Goal: Task Accomplishment & Management: Manage account settings

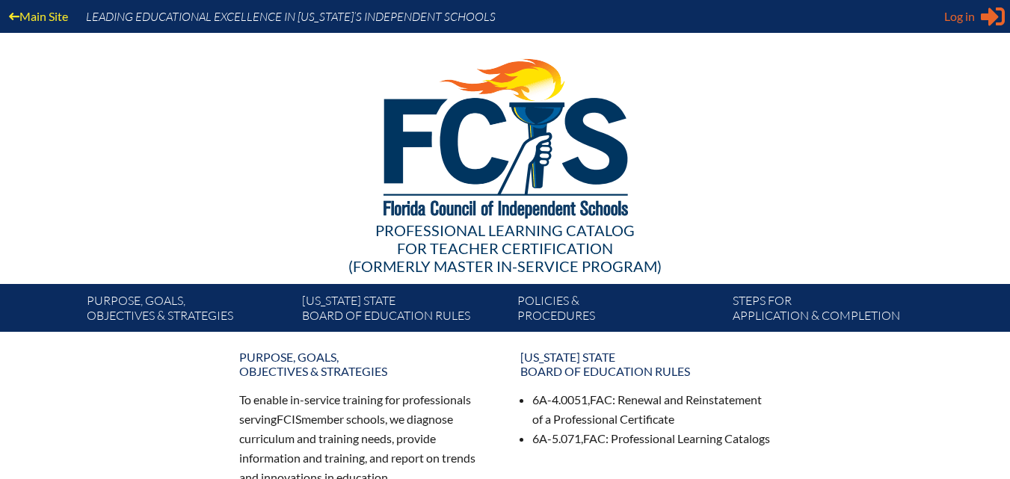
click at [983, 21] on icon "Sign in or register" at bounding box center [993, 16] width 24 height 24
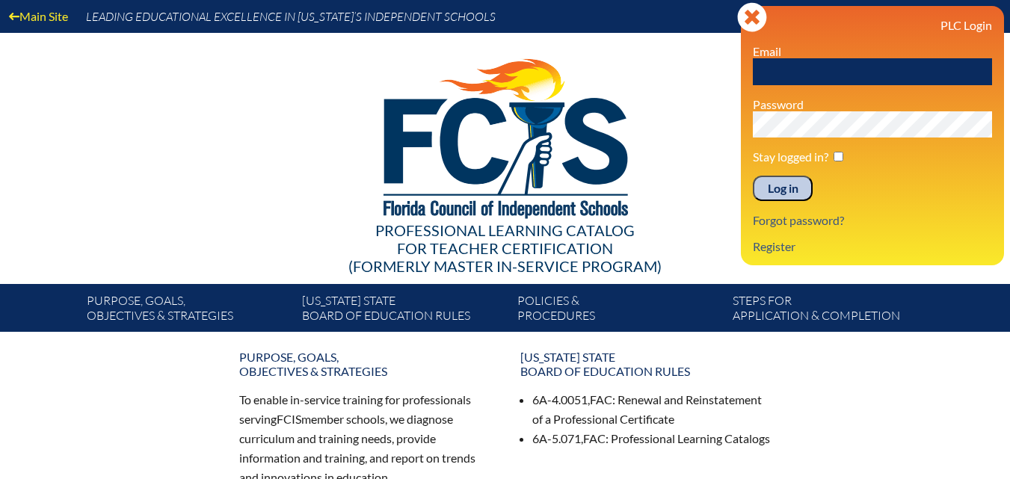
click at [806, 71] on input "text" at bounding box center [872, 71] width 239 height 27
type input "lbrennan@rpds.com"
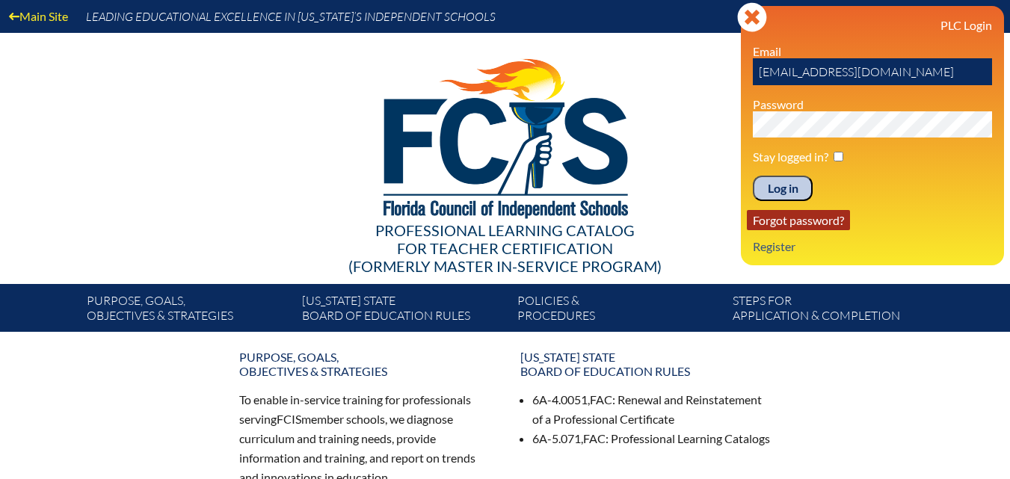
click at [789, 224] on link "Forgot password?" at bounding box center [798, 220] width 103 height 20
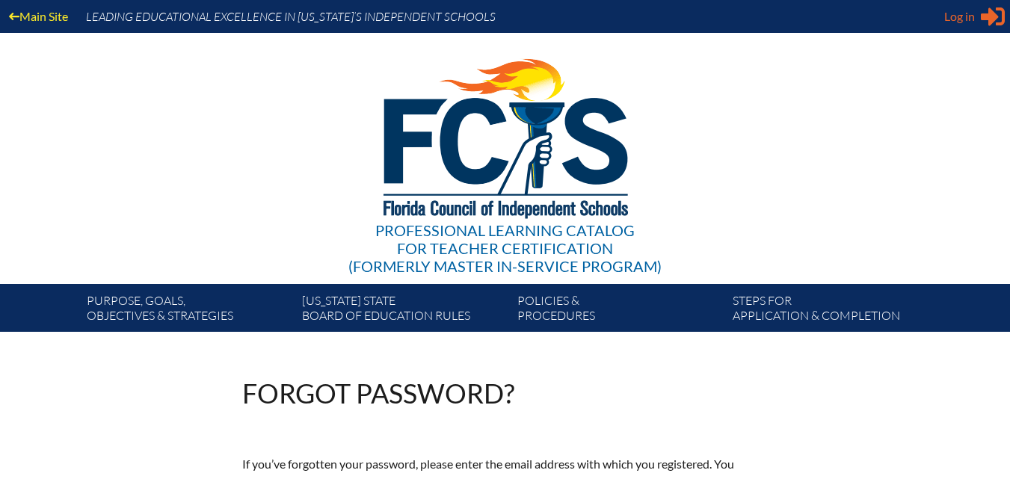
click at [957, 11] on span "Log in" at bounding box center [959, 16] width 31 height 18
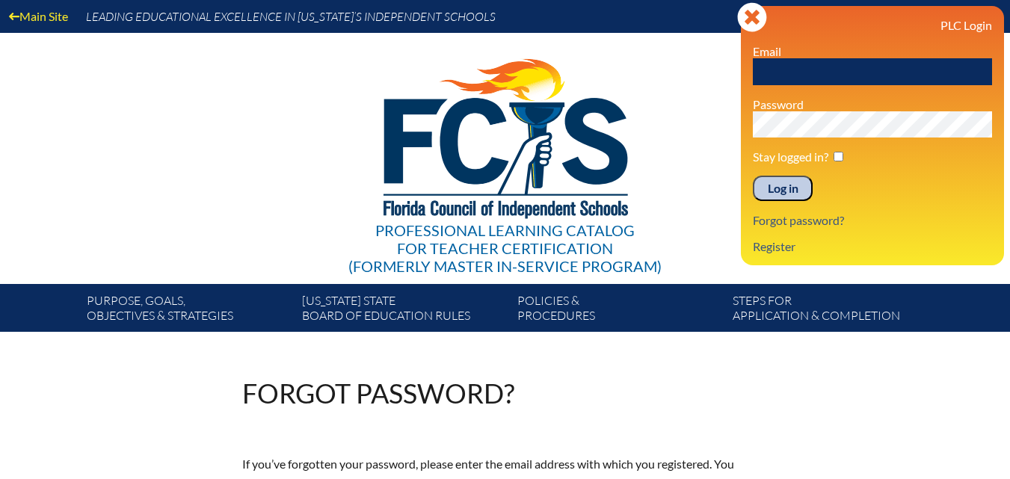
click at [894, 64] on input "text" at bounding box center [872, 71] width 239 height 27
type input "lbrennan@rpds.com"
click at [753, 176] on input "Log in" at bounding box center [783, 188] width 60 height 25
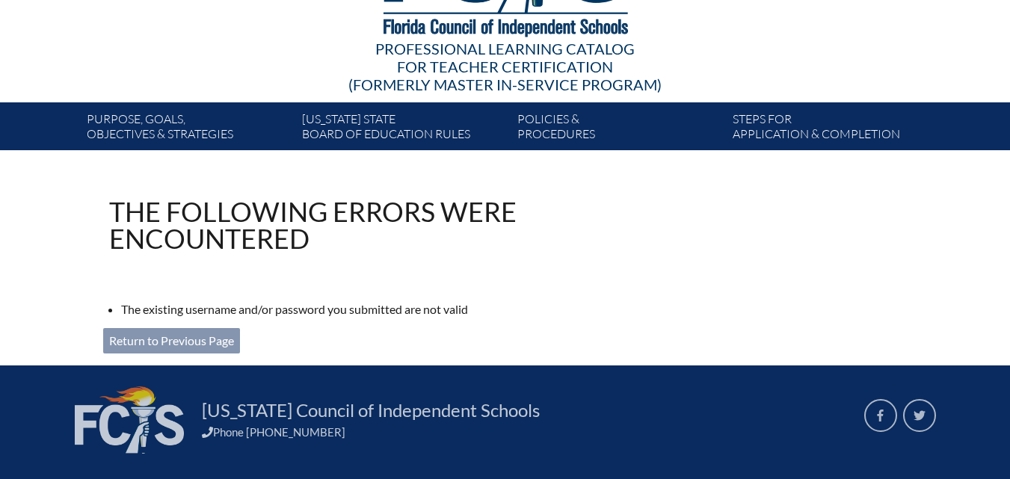
scroll to position [224, 0]
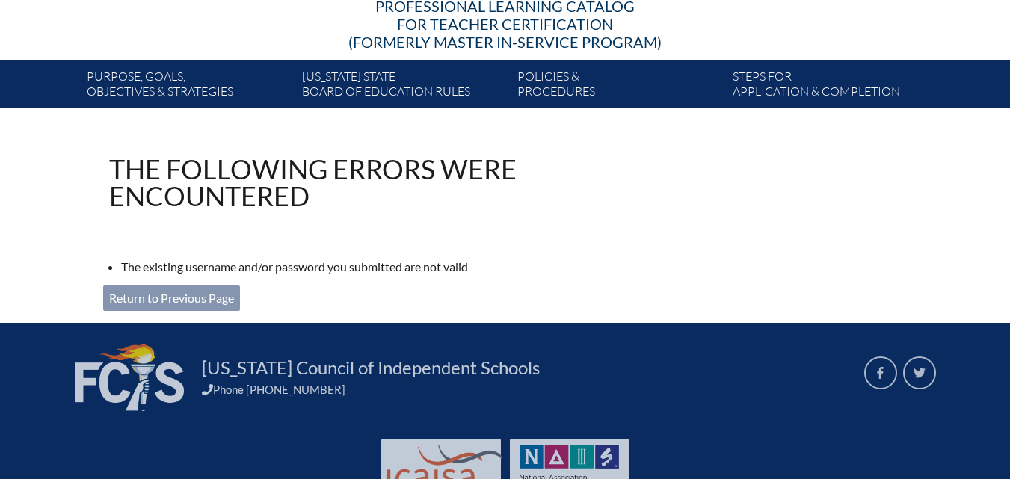
click at [176, 299] on link "Return to Previous Page" at bounding box center [171, 298] width 137 height 25
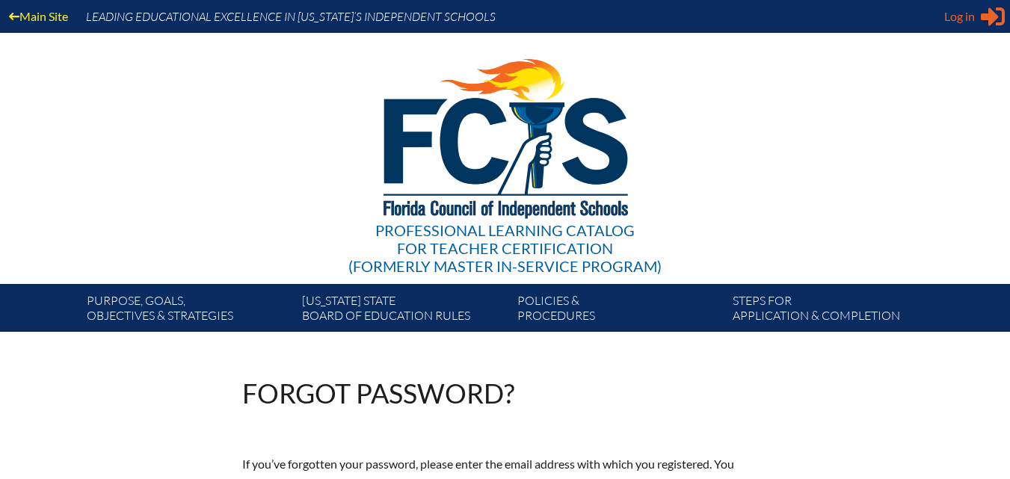
click at [962, 7] on span "Log in" at bounding box center [959, 16] width 31 height 18
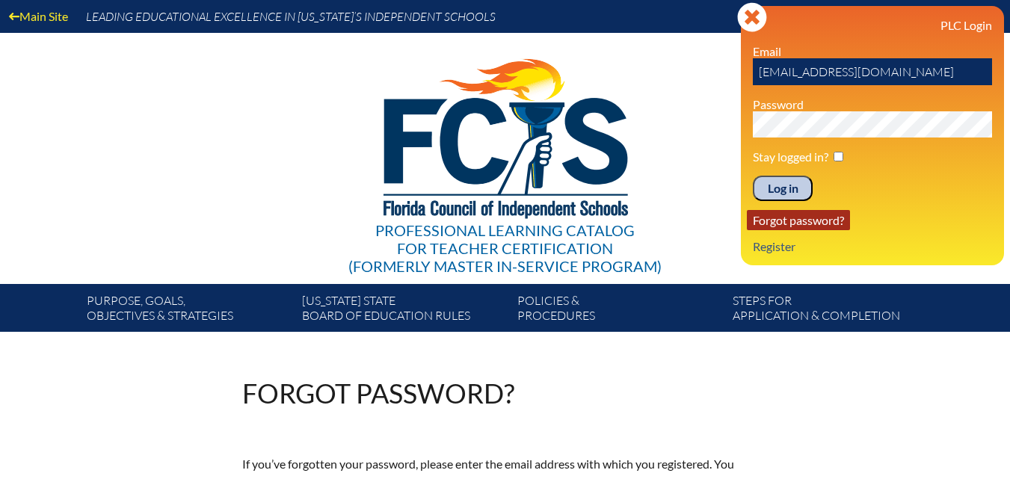
click at [797, 224] on link "Forgot password?" at bounding box center [798, 220] width 103 height 20
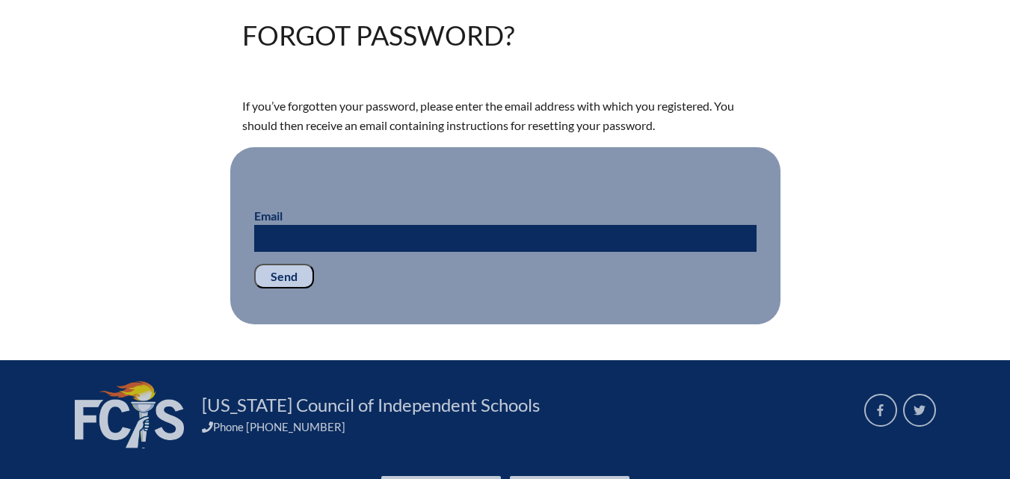
scroll to position [374, 0]
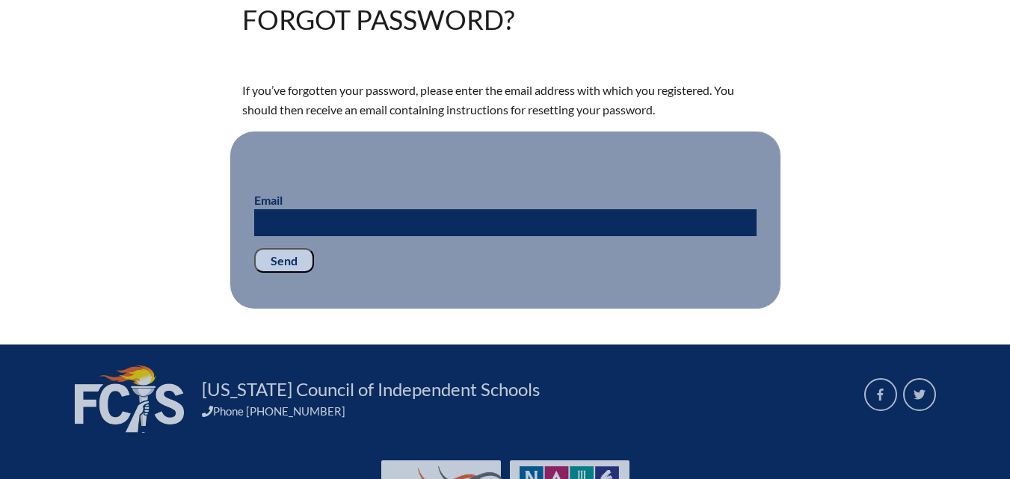
click at [608, 214] on input "Email" at bounding box center [505, 222] width 502 height 27
type input "lbrennan@rpds.com"
click at [265, 259] on input "Send" at bounding box center [284, 260] width 60 height 25
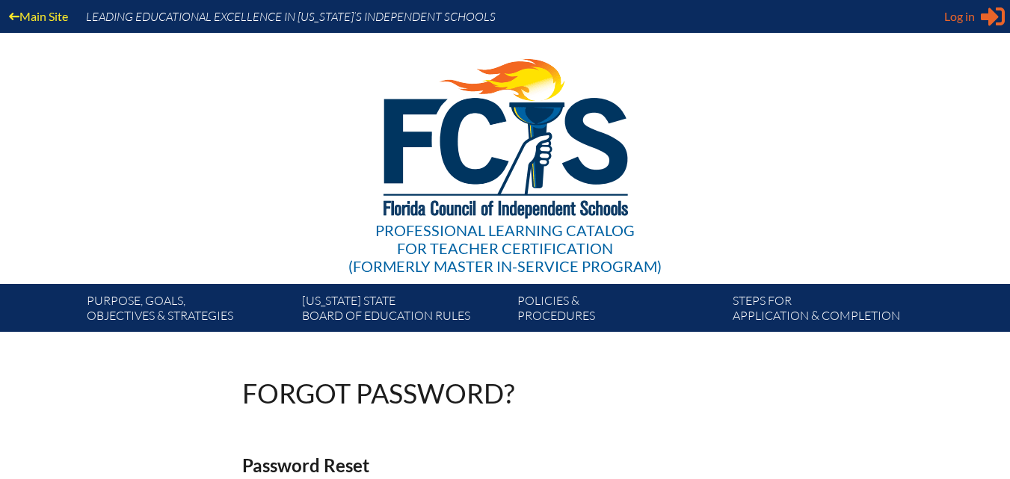
click at [970, 13] on span "Log in" at bounding box center [959, 16] width 31 height 18
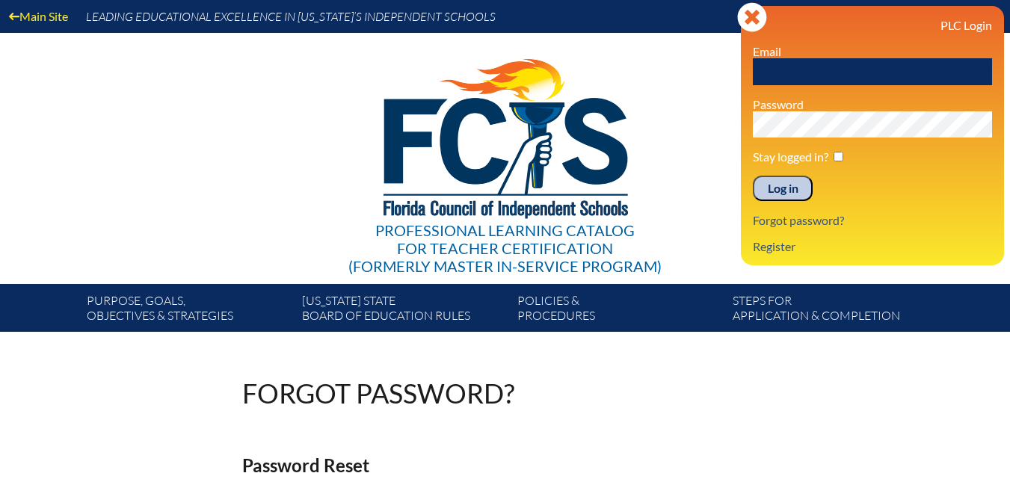
click at [701, 180] on div "Professional Learning Catalog for Teacher Certification (formerly Master In-ser…" at bounding box center [505, 158] width 909 height 251
click at [73, 220] on div "Professional Learning Catalog for Teacher Certification (formerly Master In-ser…" at bounding box center [505, 158] width 909 height 251
click at [846, 68] on input "text" at bounding box center [872, 71] width 239 height 27
type input "[EMAIL_ADDRESS][DOMAIN_NAME]"
click at [772, 183] on input "Log in" at bounding box center [783, 188] width 60 height 25
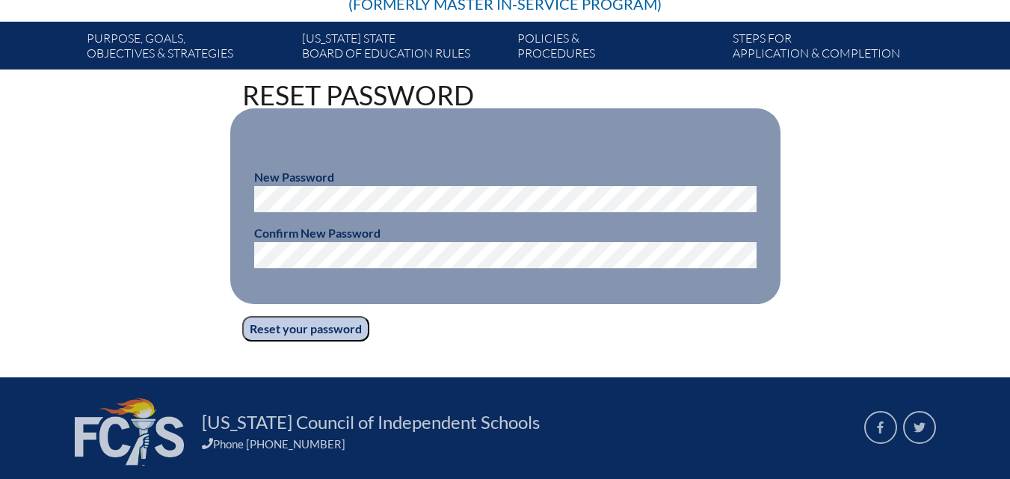
scroll to position [299, 0]
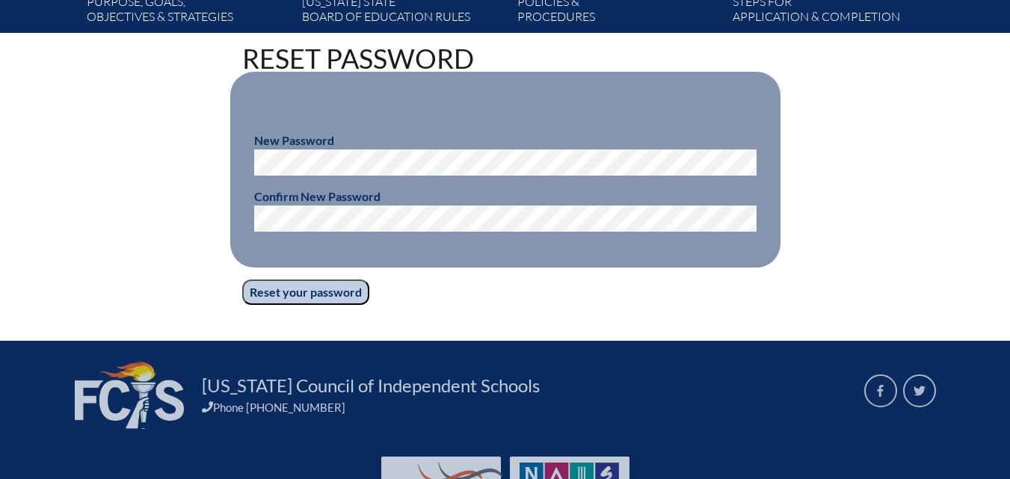
click at [297, 230] on fieldset "New Password Confirm New Password" at bounding box center [505, 170] width 550 height 196
click at [298, 287] on input "Reset your password" at bounding box center [305, 292] width 127 height 25
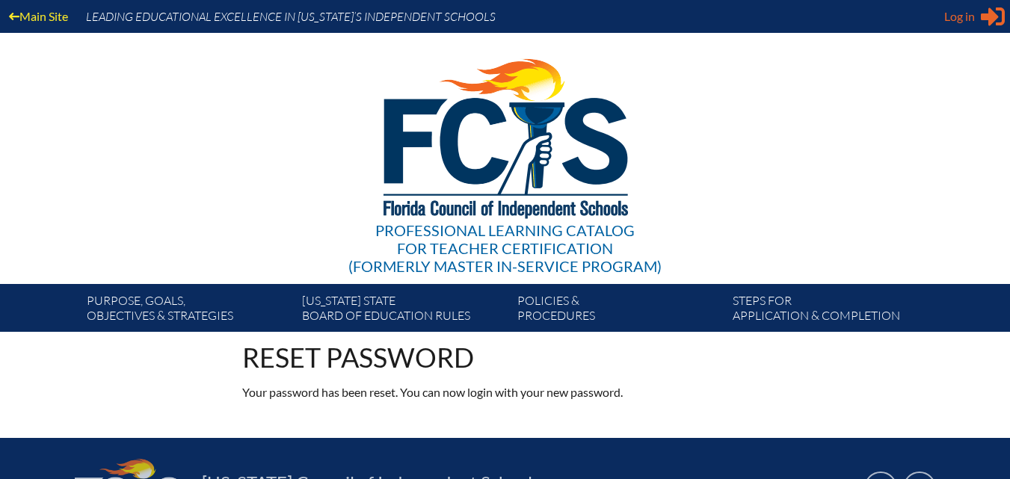
type input "[EMAIL_ADDRESS][DOMAIN_NAME]"
click at [963, 22] on span "Log in" at bounding box center [959, 16] width 31 height 18
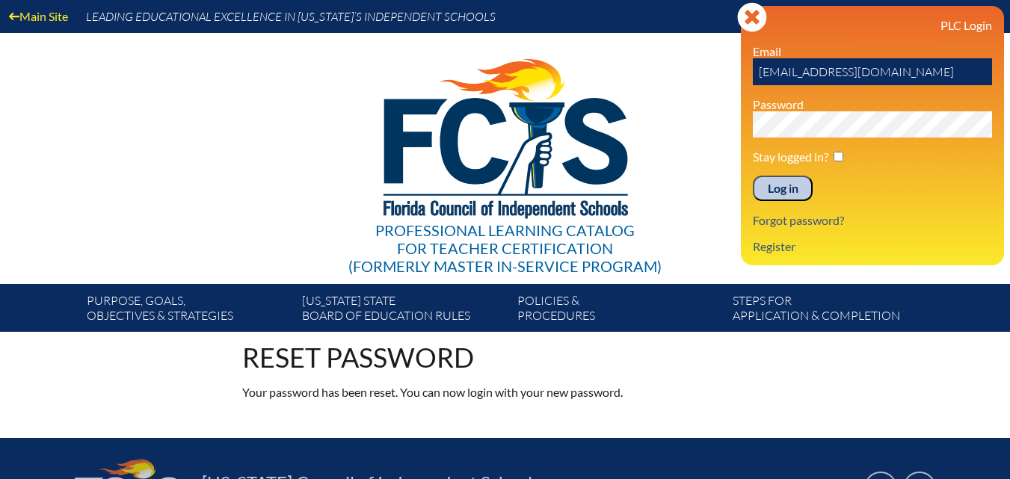
click at [775, 191] on input "Log in" at bounding box center [783, 188] width 60 height 25
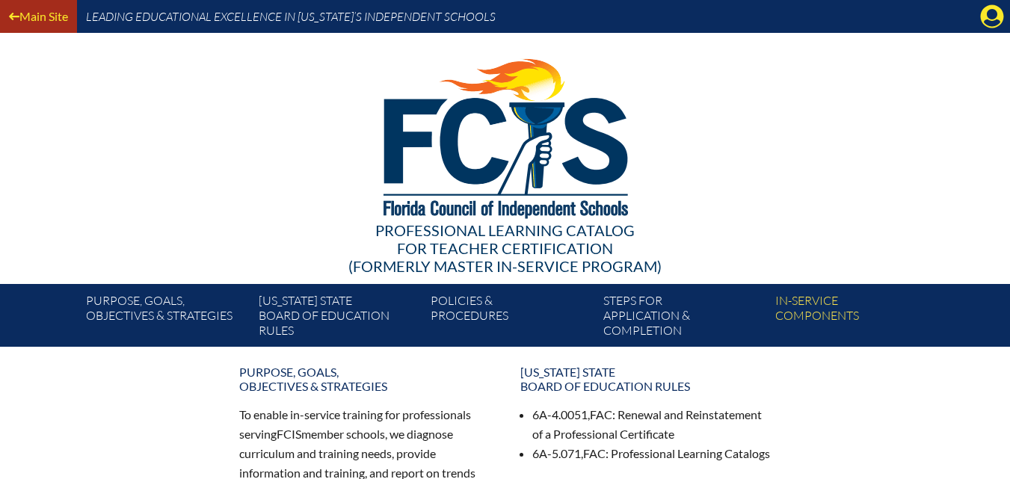
click at [49, 13] on link "Main Site" at bounding box center [38, 16] width 71 height 20
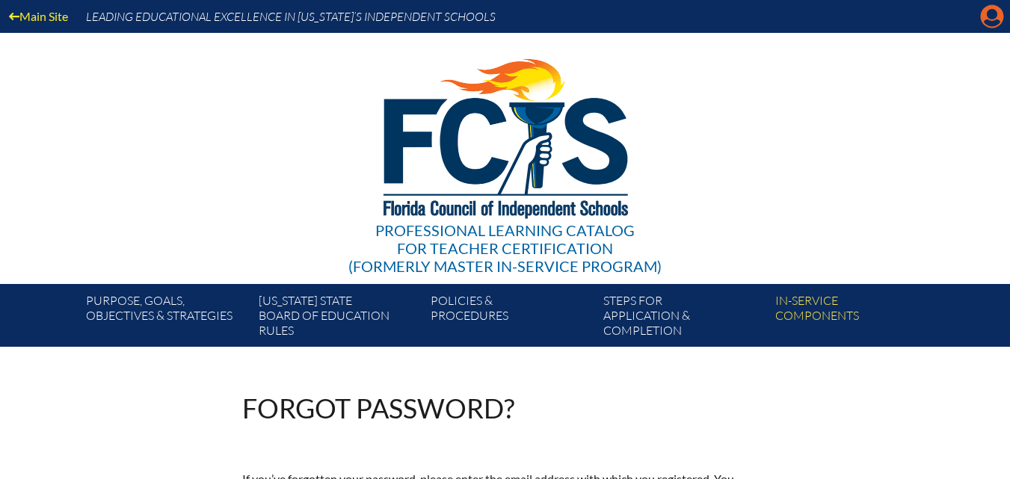
click at [983, 11] on icon at bounding box center [992, 16] width 23 height 23
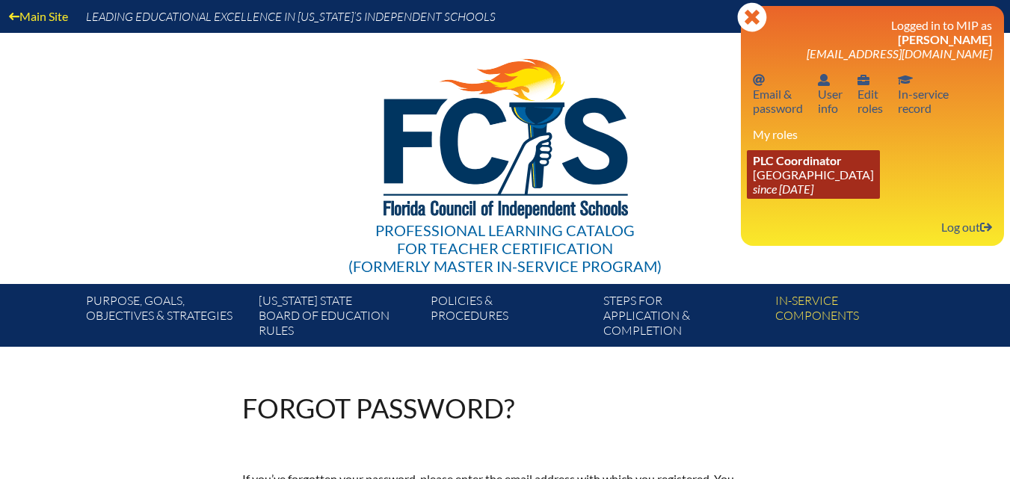
click at [814, 166] on span "PLC Coordinator" at bounding box center [797, 160] width 89 height 14
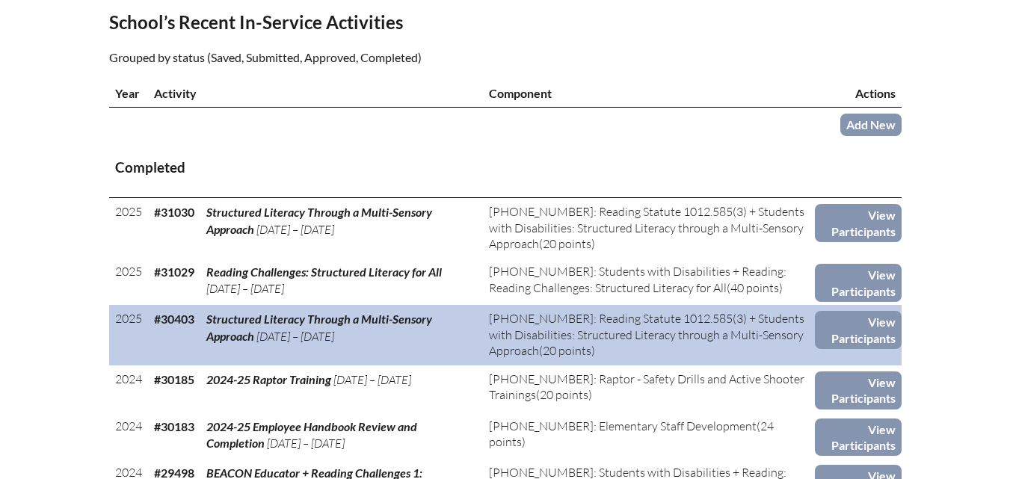
scroll to position [523, 0]
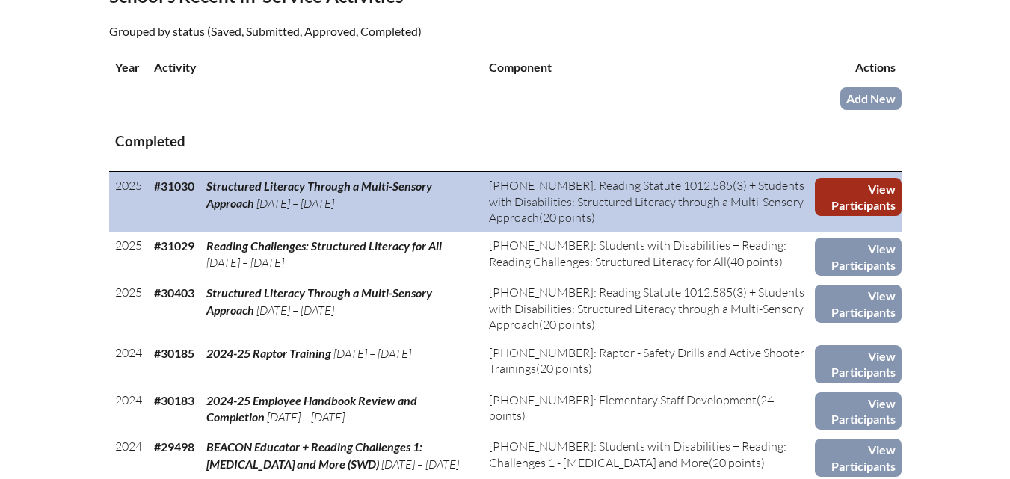
click at [838, 216] on link "View Participants" at bounding box center [858, 197] width 86 height 38
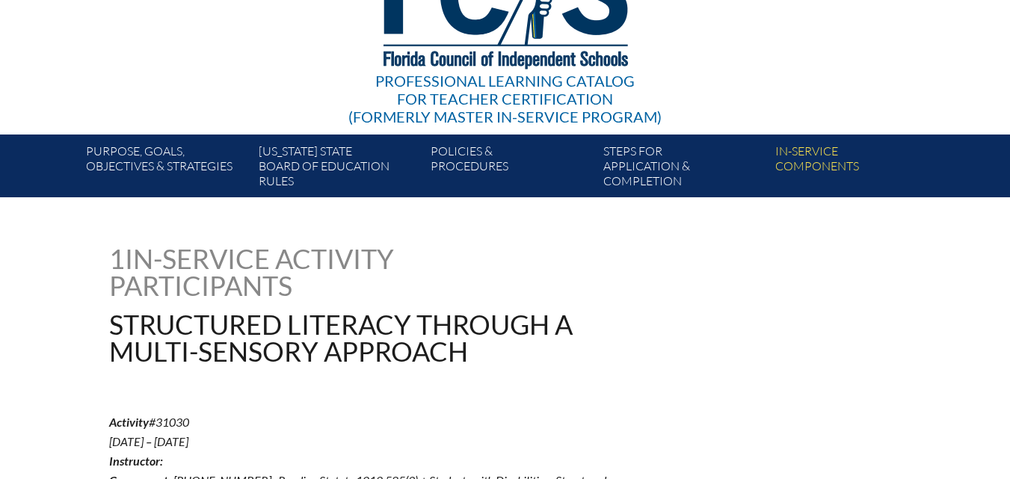
scroll to position [299, 0]
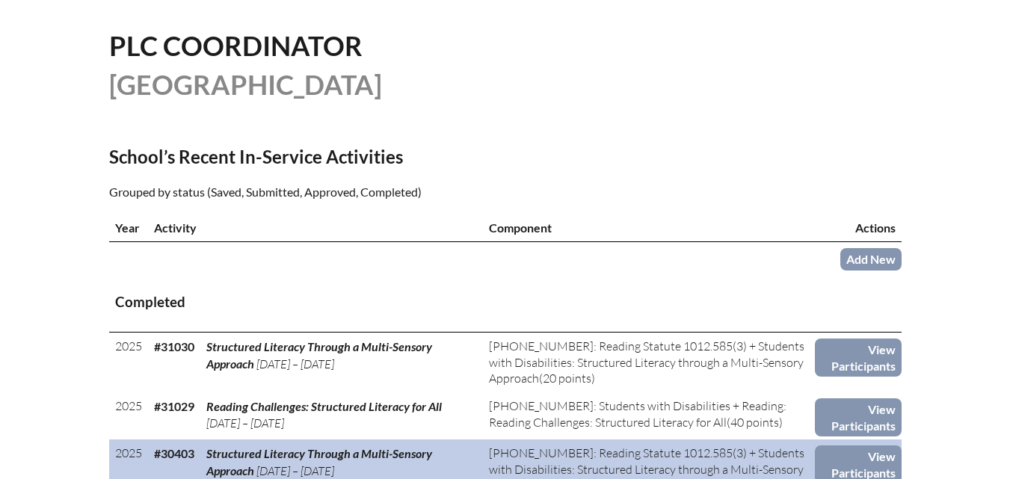
scroll to position [299, 0]
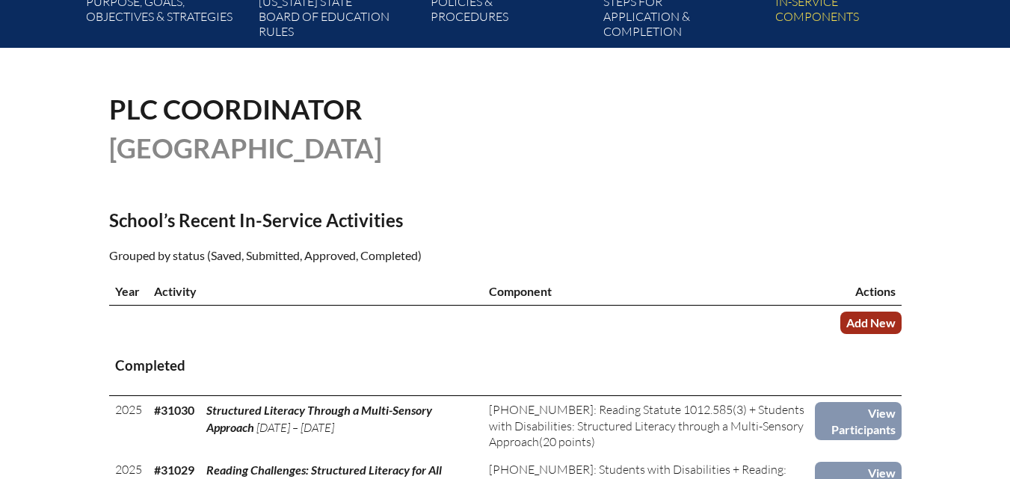
click at [877, 333] on link "Add New" at bounding box center [870, 323] width 61 height 22
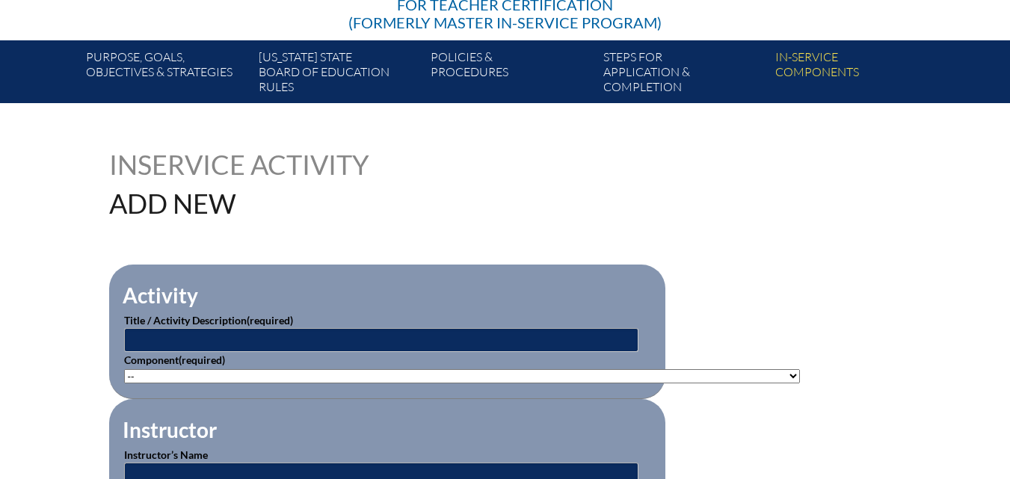
scroll to position [277, 0]
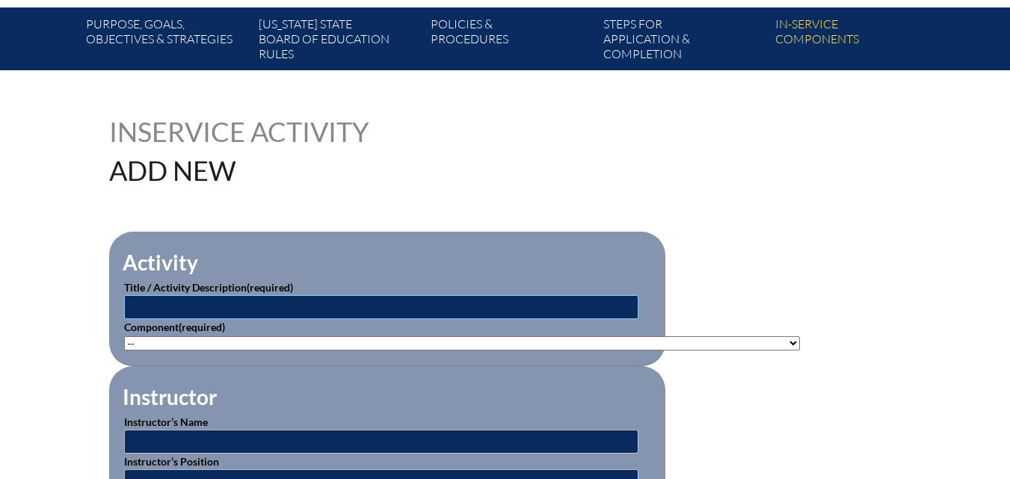
click at [199, 297] on input "text" at bounding box center [381, 307] width 514 height 24
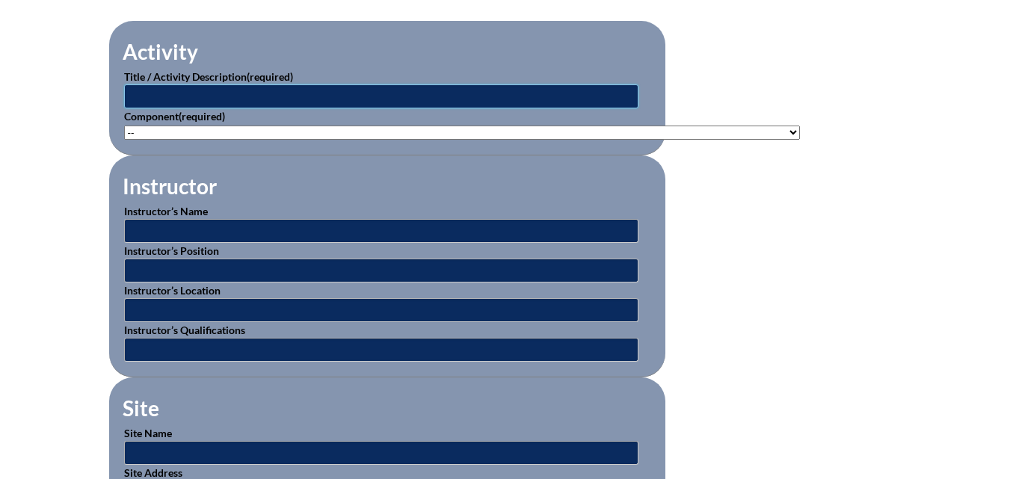
scroll to position [501, 0]
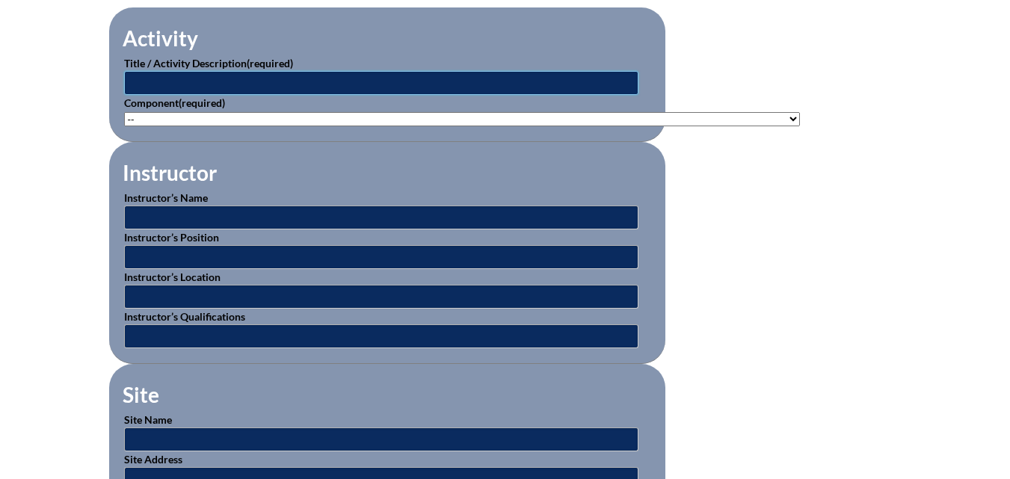
click at [163, 76] on input "text" at bounding box center [381, 83] width 514 height 24
type input "AI4E103x: AI for Teacher Assistance"
click at [180, 117] on select"]"] "-- 1-000-001: Appropriate Art Activities 1-000-002: Concept and Art Process for…" at bounding box center [462, 119] width 676 height 14
select select"]"] "20446"
click at [124, 112] on select"]"] "-- 1-000-001: Appropriate Art Activities 1-000-002: Concept and Art Process for…" at bounding box center [462, 119] width 676 height 14
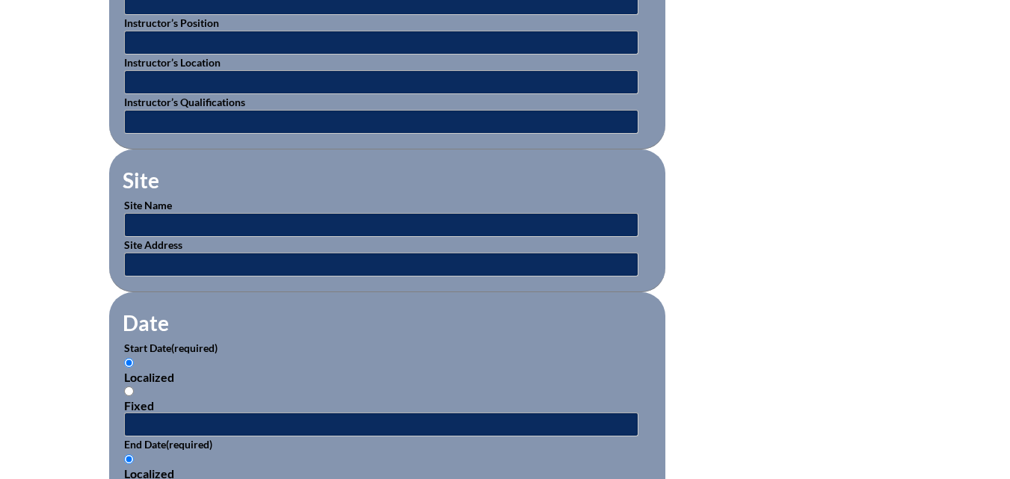
scroll to position [725, 0]
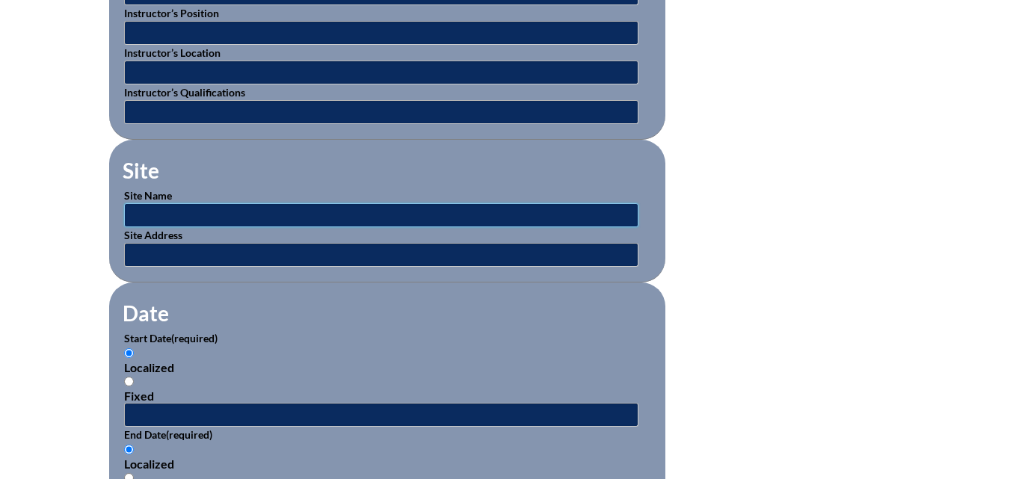
click at [175, 204] on input "text" at bounding box center [381, 215] width 514 height 24
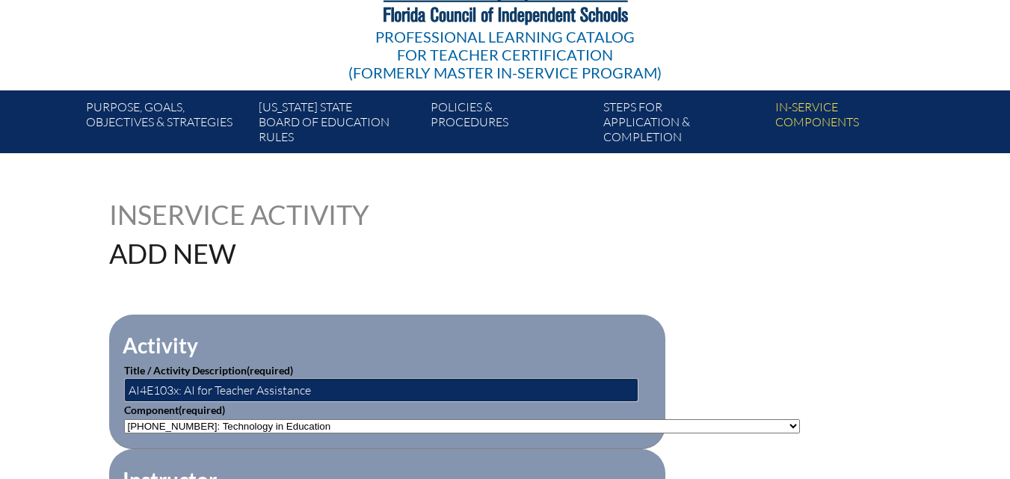
scroll to position [0, 0]
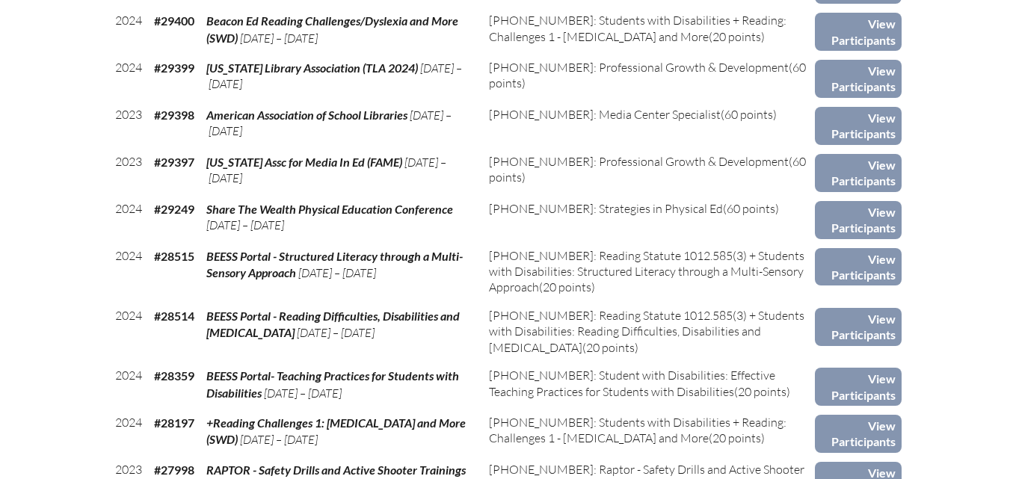
scroll to position [1119, 0]
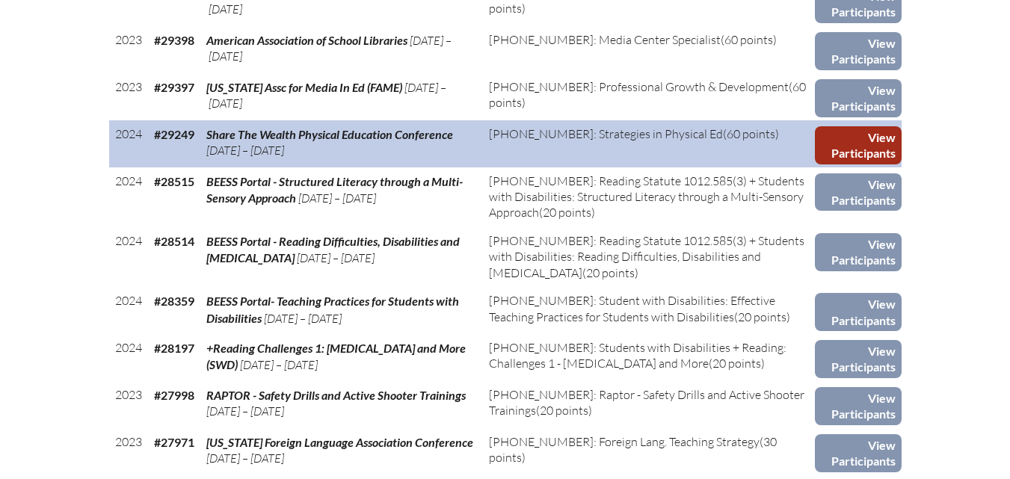
click at [837, 153] on link "View Participants" at bounding box center [858, 145] width 86 height 38
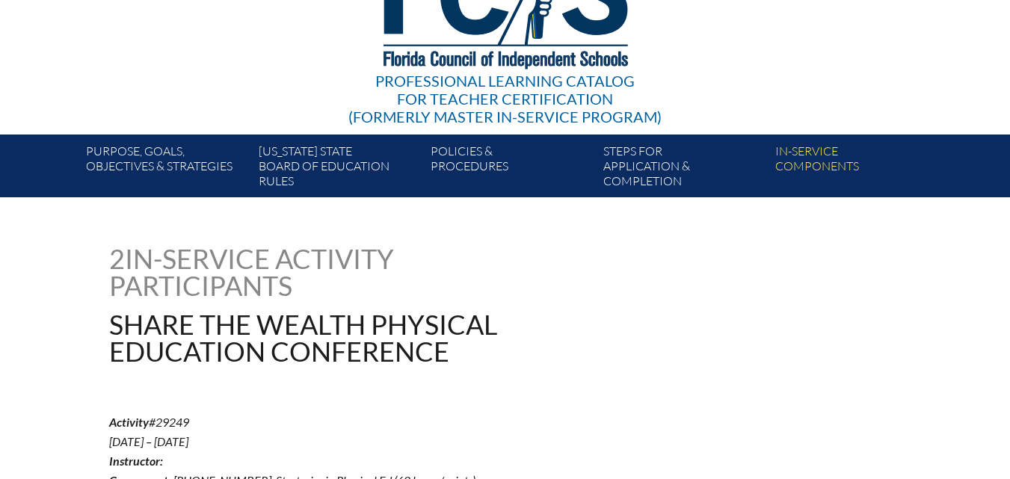
scroll to position [374, 0]
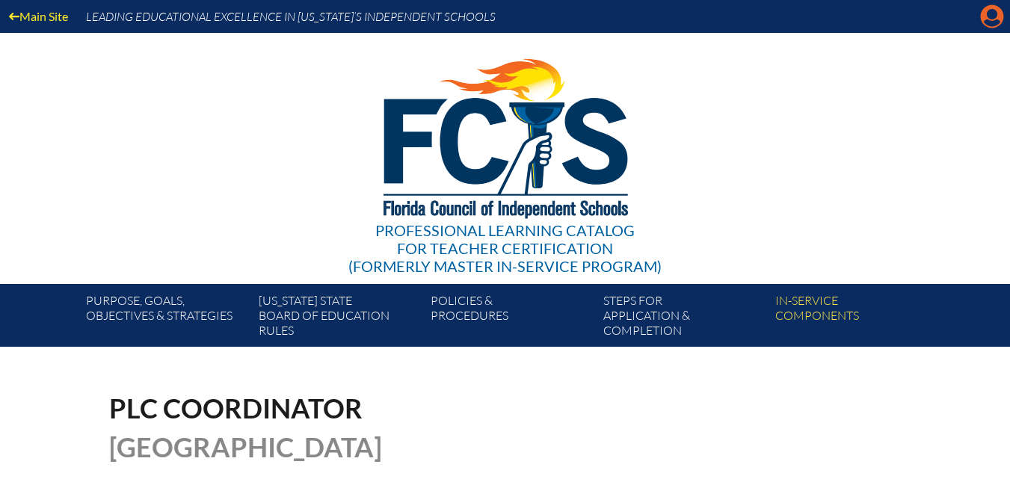
click at [995, 10] on icon "Manage account" at bounding box center [992, 16] width 24 height 24
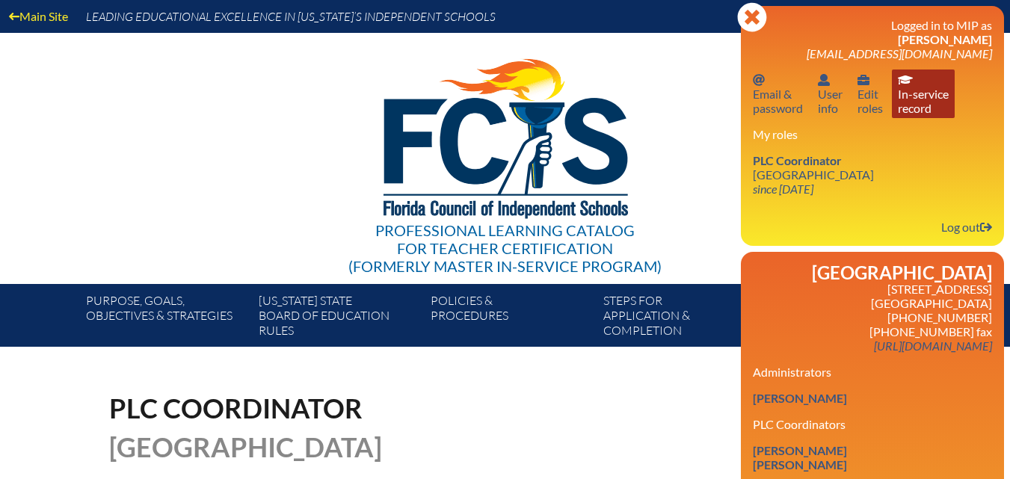
click at [914, 99] on link "In-service record In-service record" at bounding box center [923, 94] width 63 height 49
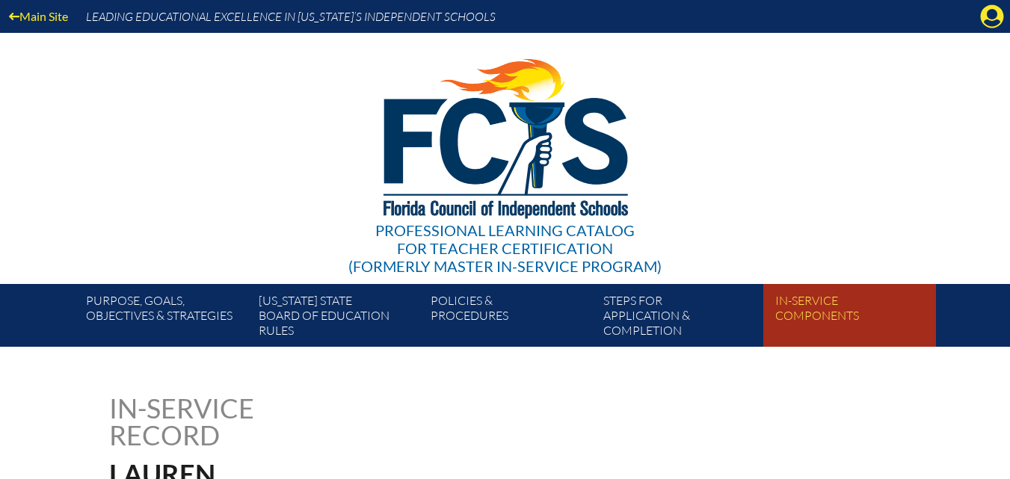
click at [809, 316] on link "In-service components" at bounding box center [855, 318] width 172 height 57
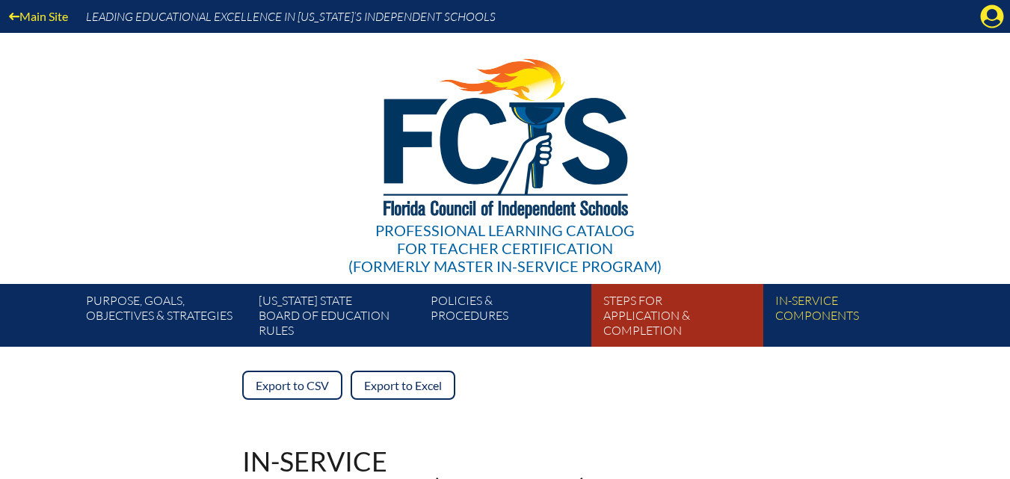
click at [648, 309] on link "Steps for application & completion" at bounding box center [683, 318] width 172 height 57
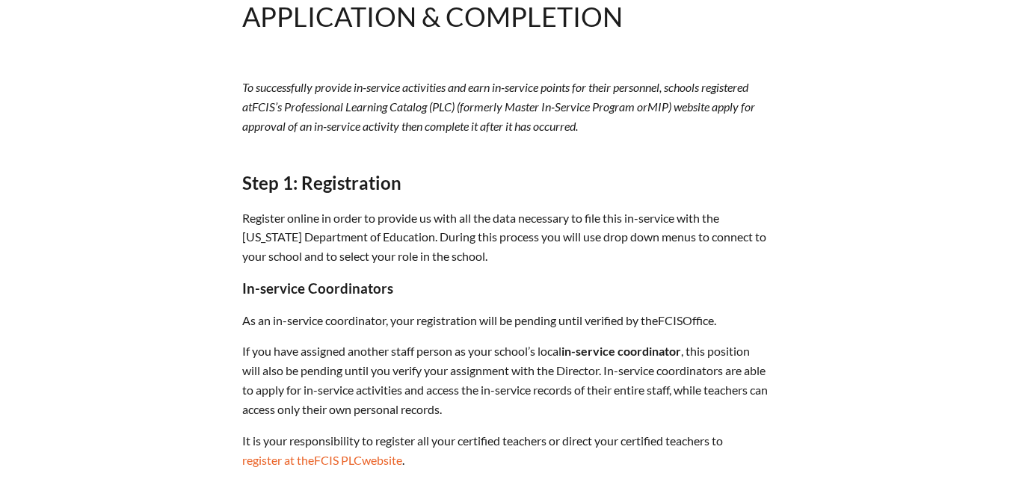
scroll to position [150, 0]
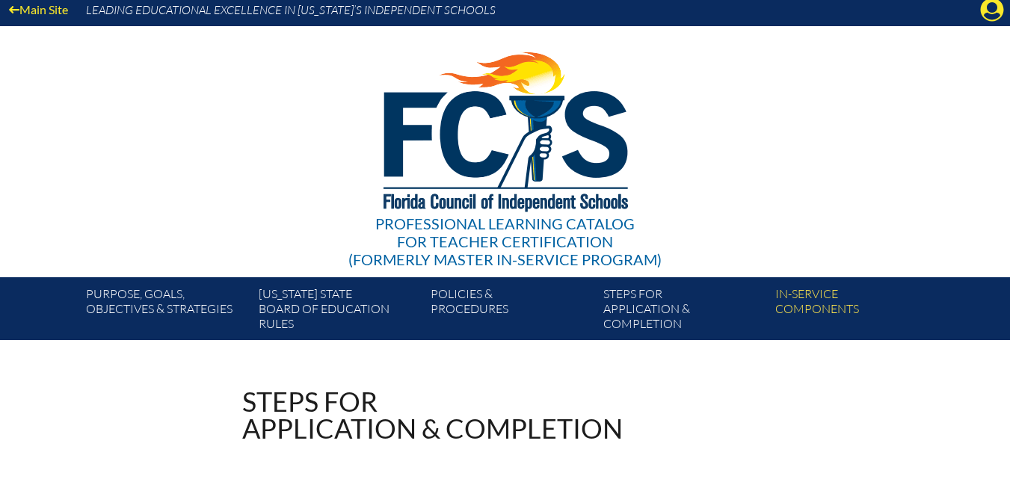
scroll to position [0, 0]
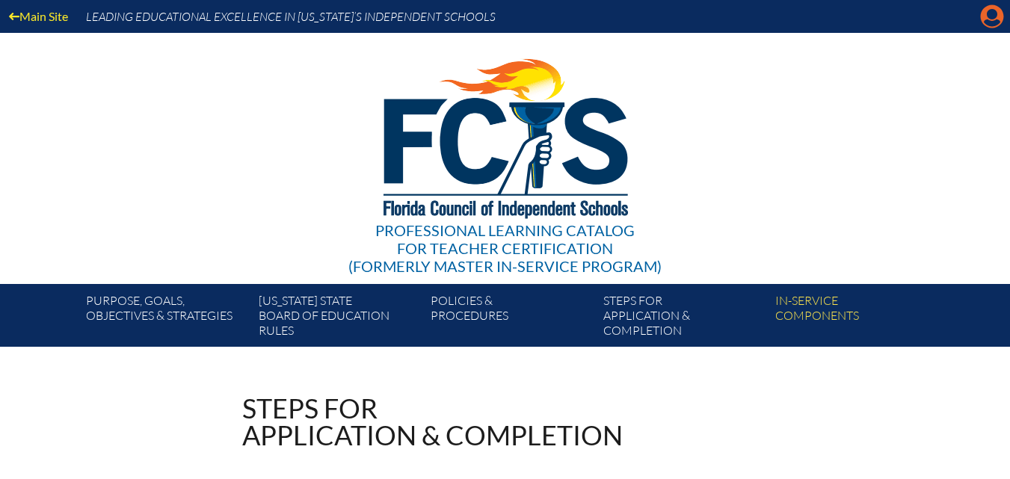
click at [994, 12] on icon "Manage account" at bounding box center [992, 16] width 24 height 24
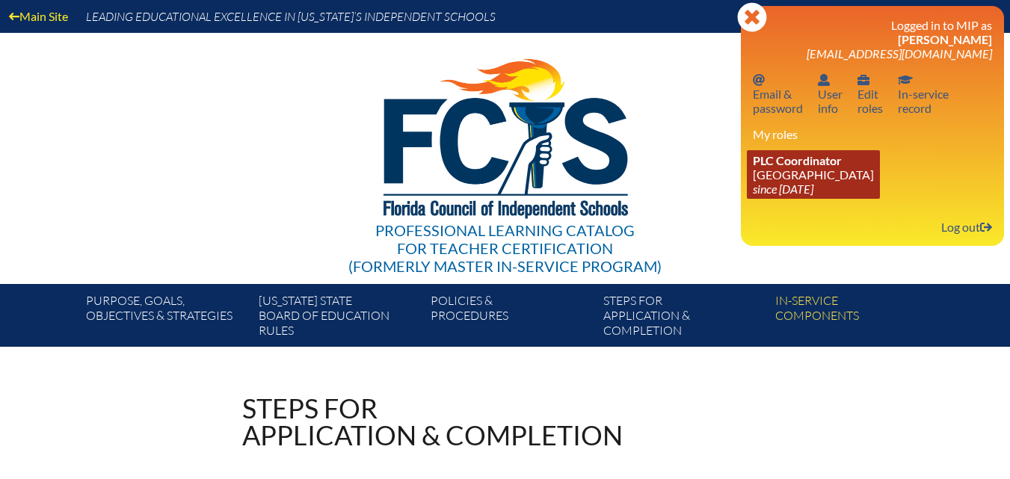
click at [822, 179] on link "PLC Coordinator Riverside Presbyterian Day School since 2024 Dec 6" at bounding box center [813, 174] width 133 height 49
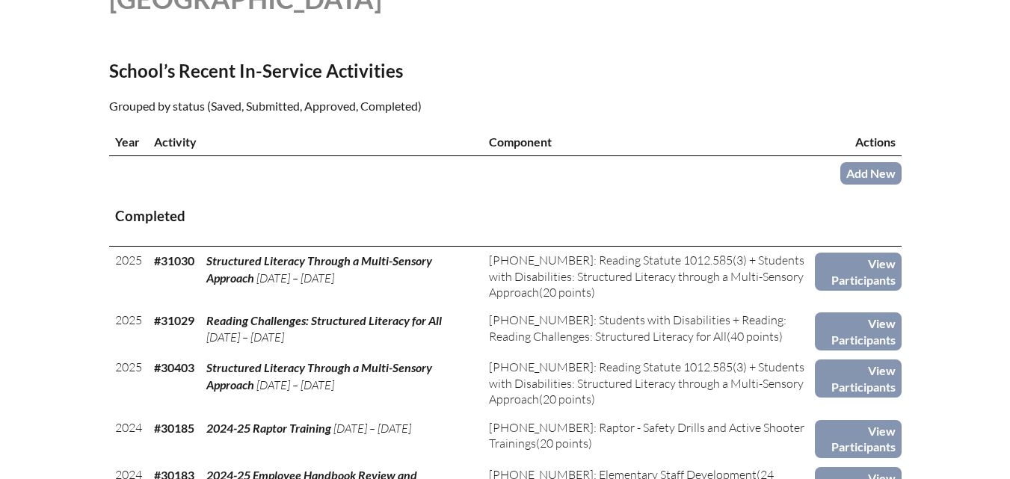
scroll to position [523, 0]
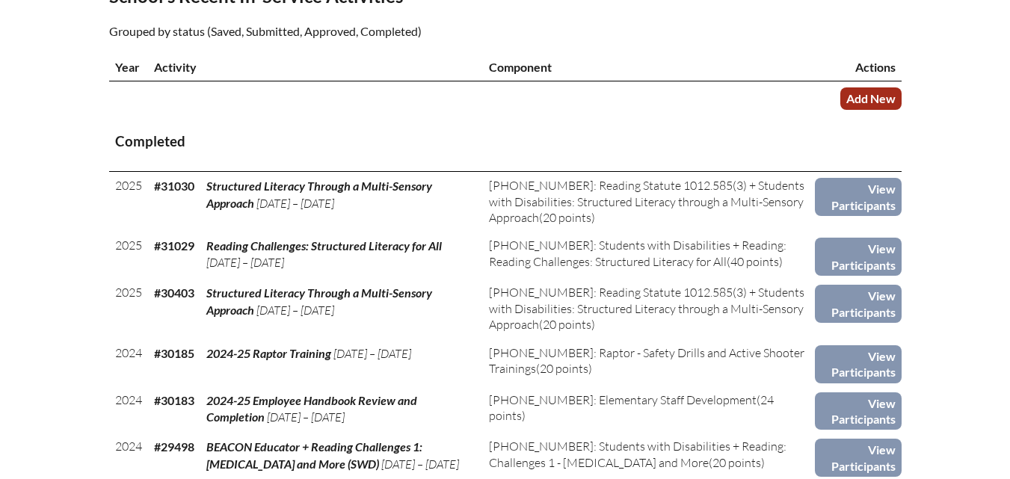
click at [858, 109] on link "Add New" at bounding box center [870, 98] width 61 height 22
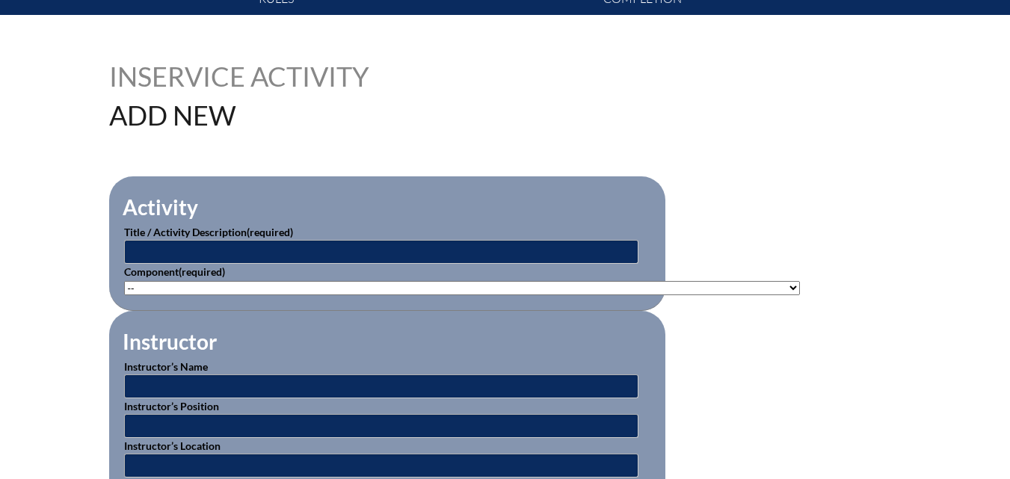
scroll to position [374, 0]
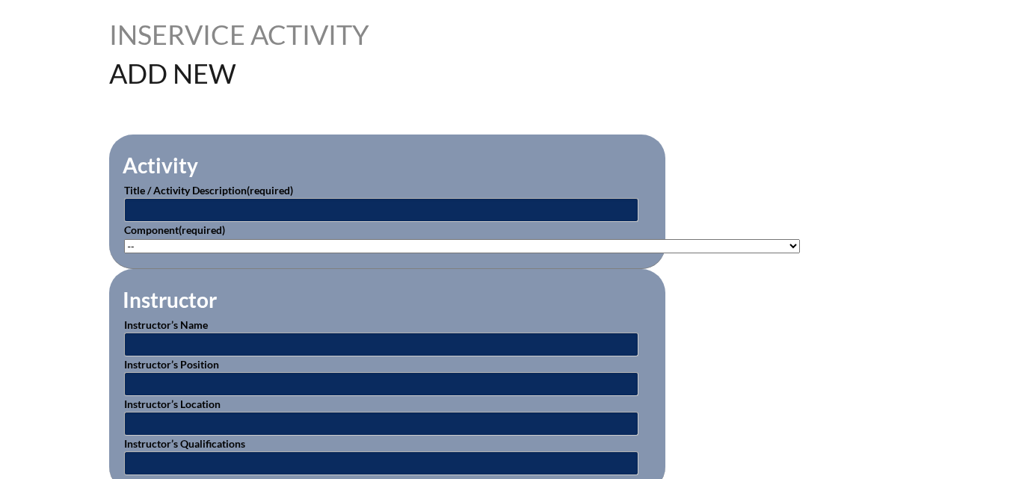
click at [599, 247] on select"]"] "-- [PHONE_NUMBER]: Appropriate Art Activities [PHONE_NUMBER]: Concept and Art P…" at bounding box center [462, 246] width 676 height 14
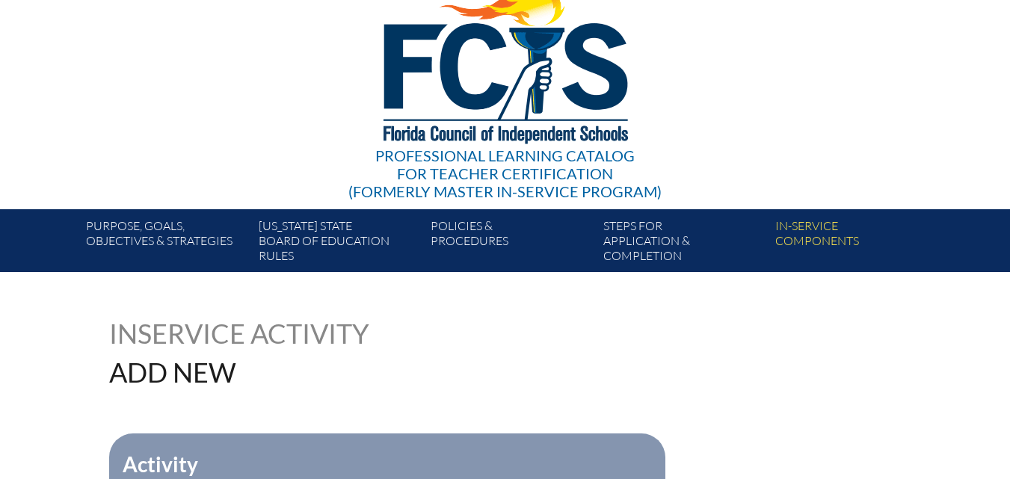
scroll to position [0, 0]
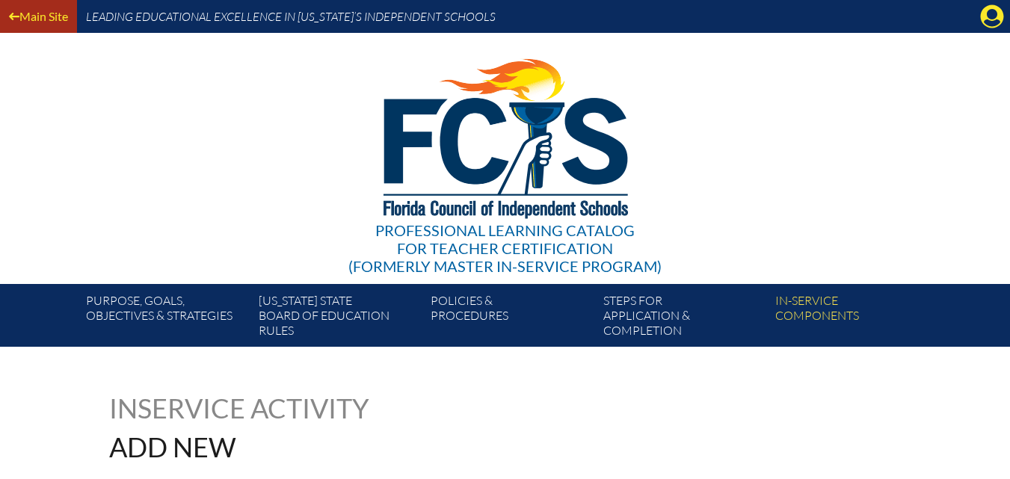
click at [33, 13] on link "Main Site" at bounding box center [38, 16] width 71 height 20
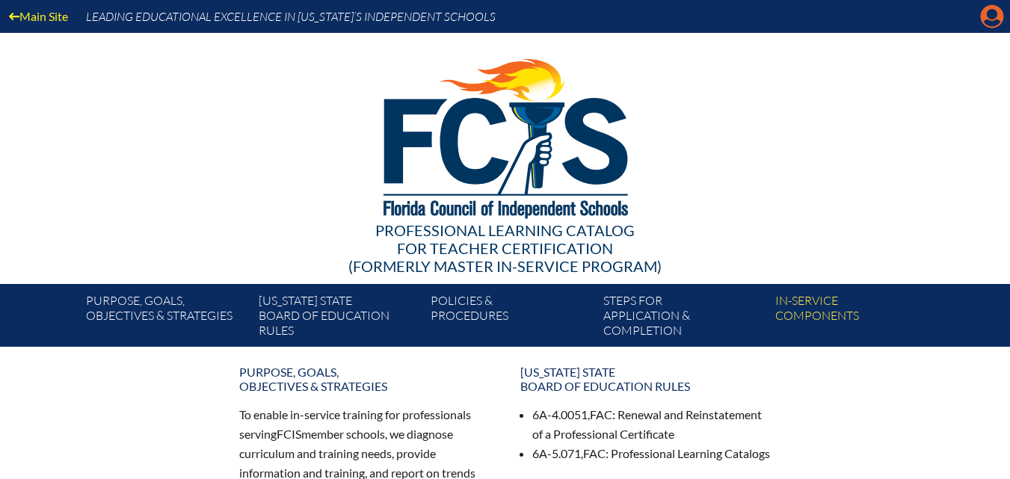
click at [998, 17] on icon at bounding box center [992, 16] width 23 height 23
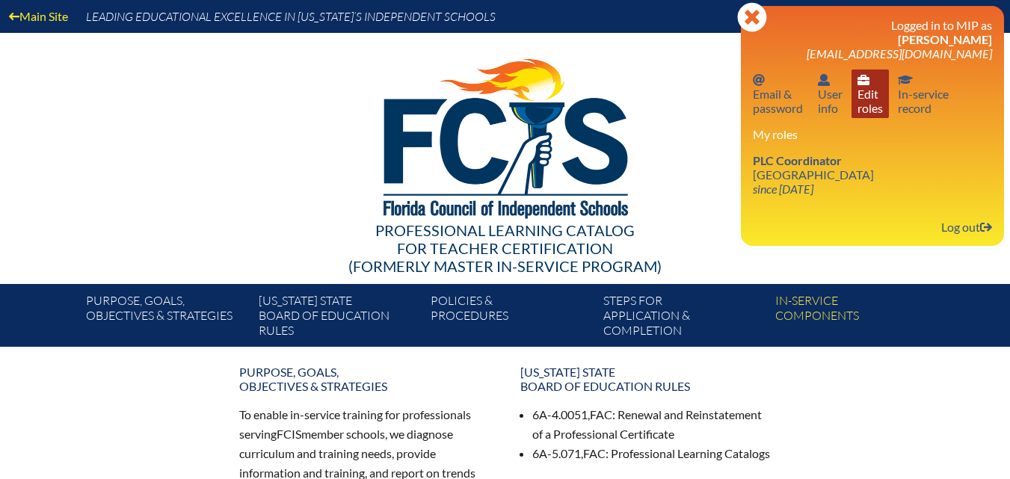
click at [879, 104] on link "User info Edit roles" at bounding box center [870, 94] width 37 height 49
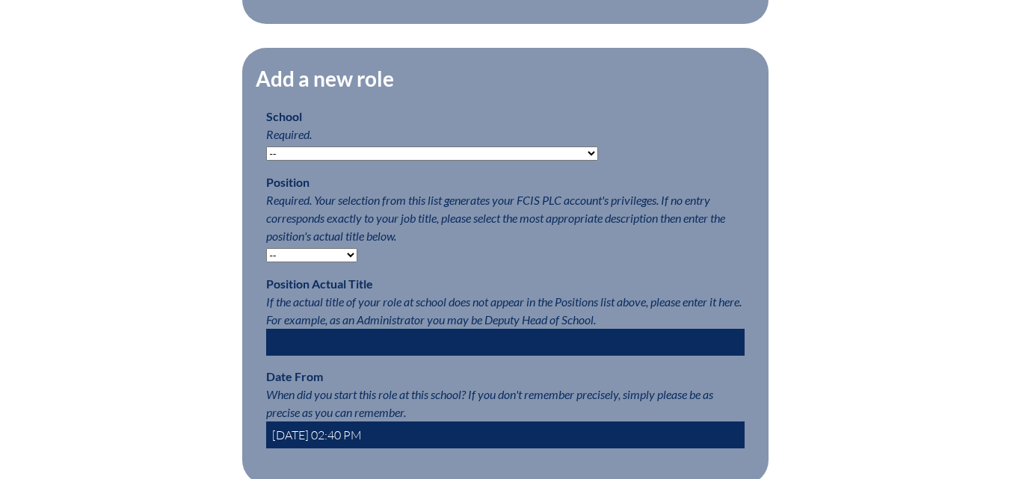
scroll to position [748, 0]
